Goal: Navigation & Orientation: Find specific page/section

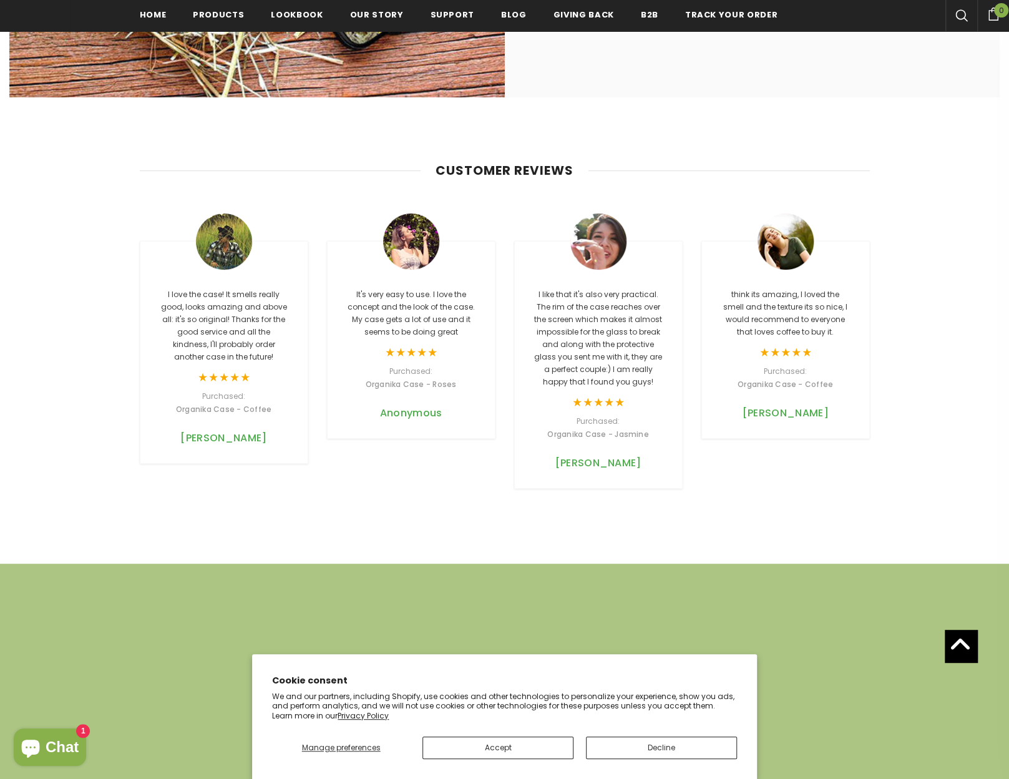
scroll to position [3123, 0]
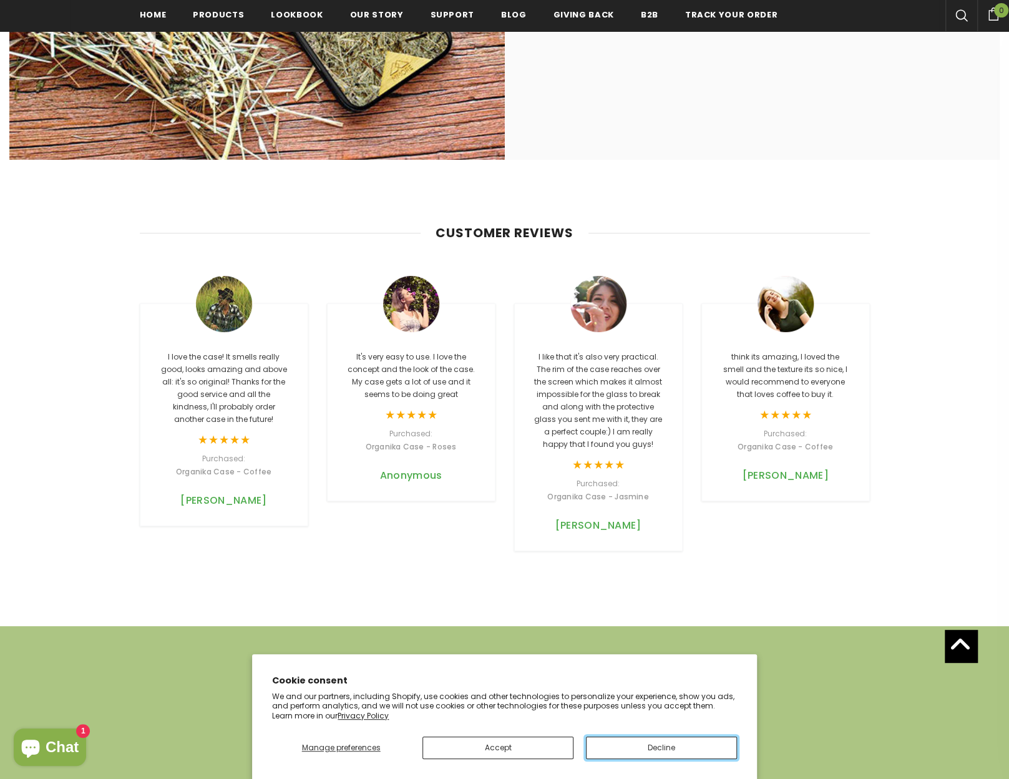
drag, startPoint x: 653, startPoint y: 746, endPoint x: 653, endPoint y: 733, distance: 13.1
click at [653, 746] on button "Decline" at bounding box center [661, 747] width 151 height 22
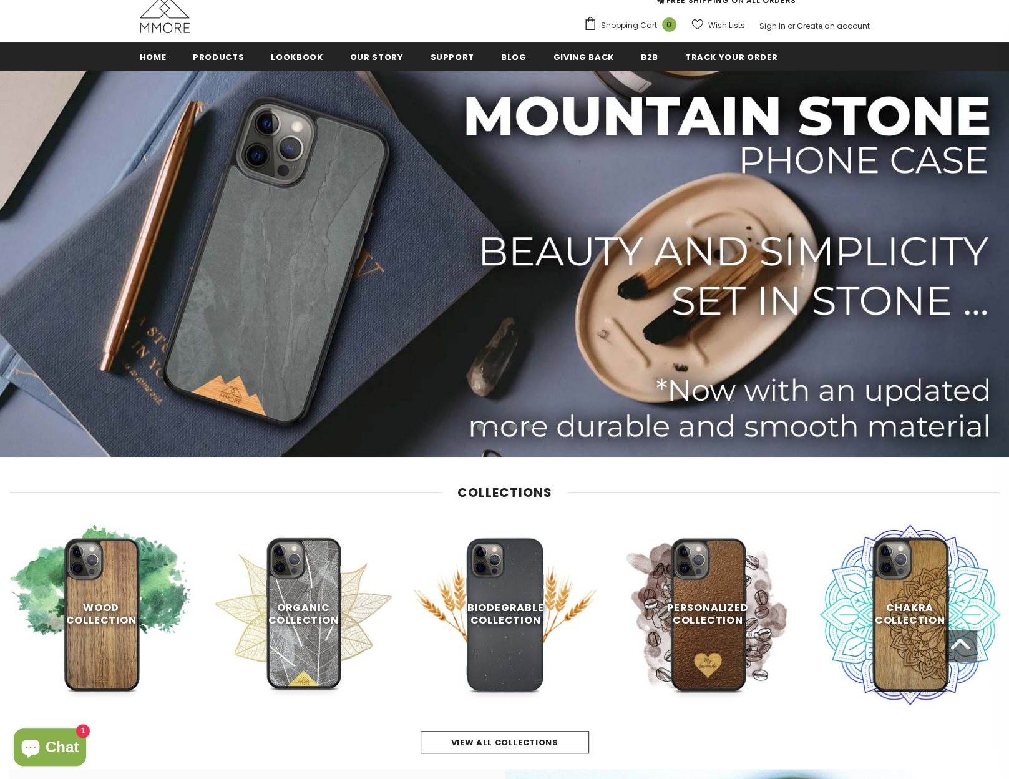
scroll to position [0, 0]
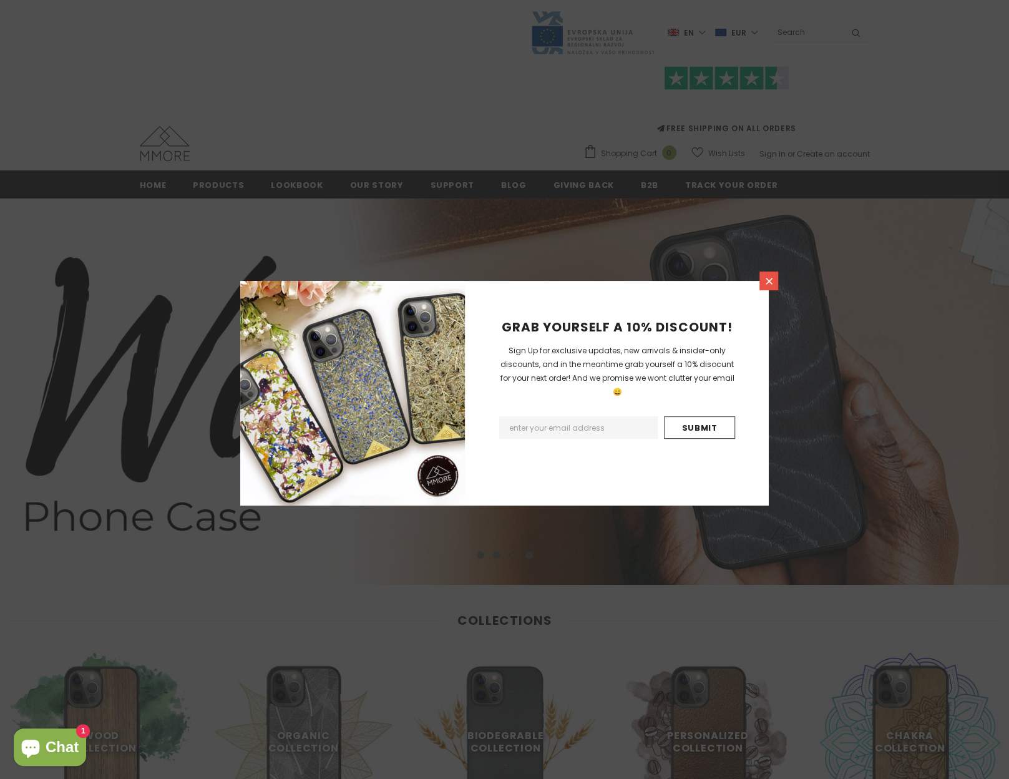
click at [770, 280] on icon at bounding box center [769, 281] width 11 height 11
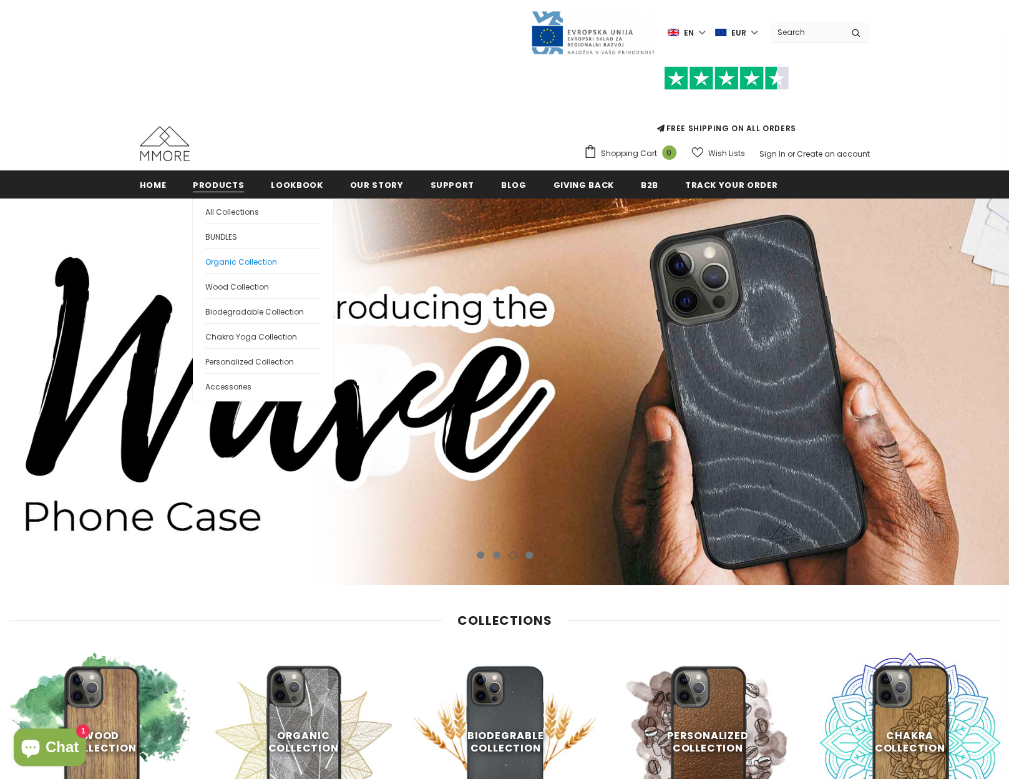
click at [259, 261] on span "Organic Collection" at bounding box center [241, 261] width 72 height 11
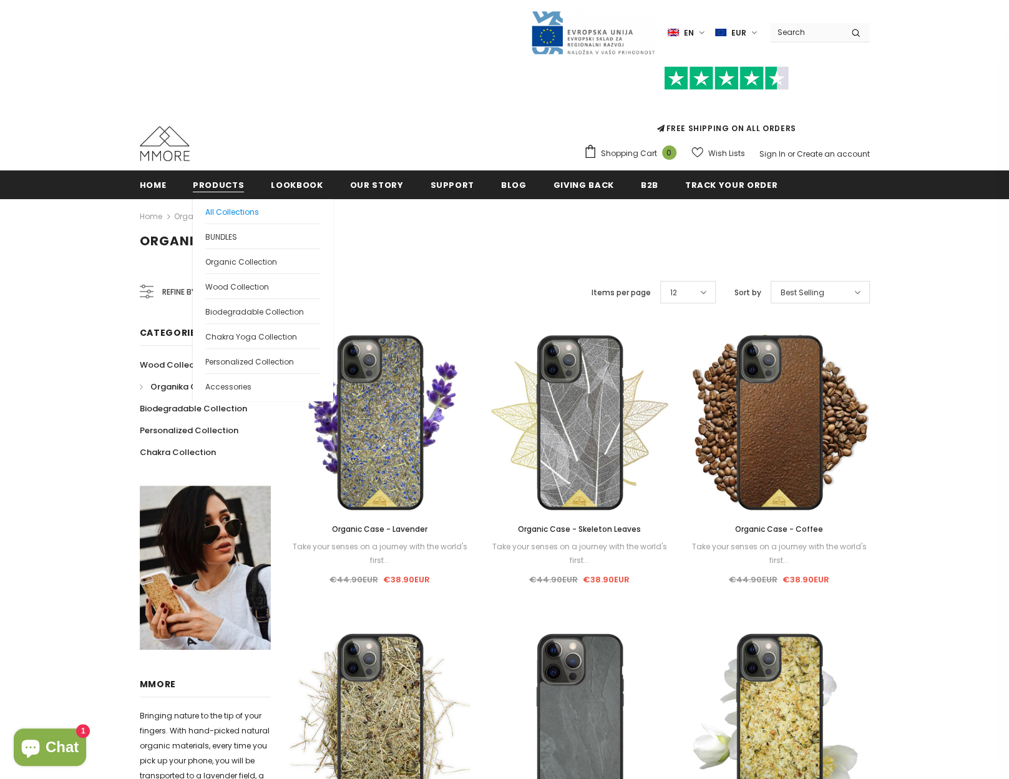
click at [220, 210] on span "All Collections" at bounding box center [232, 212] width 54 height 11
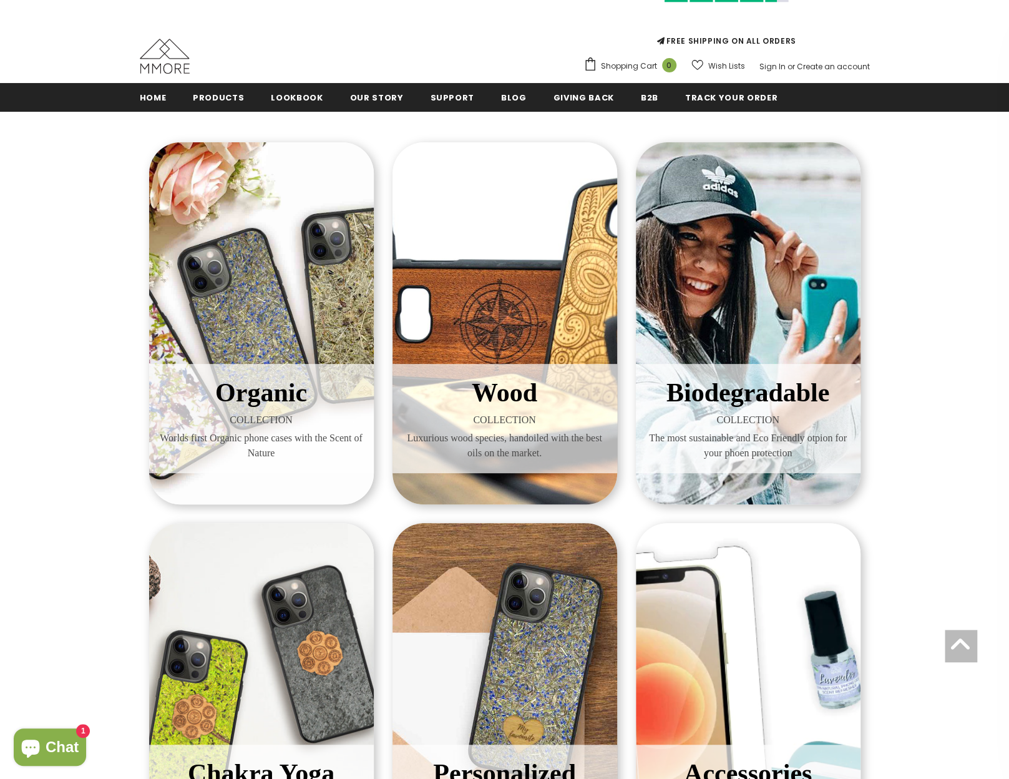
scroll to position [62, 0]
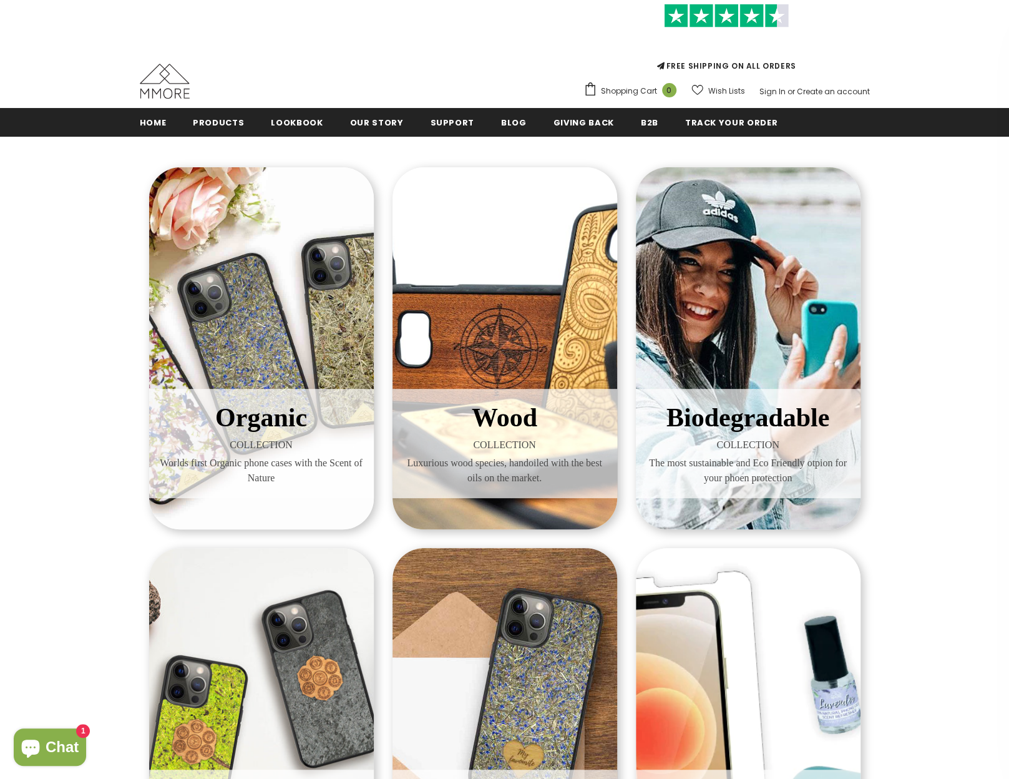
click at [721, 441] on span "COLLECTION" at bounding box center [748, 444] width 206 height 15
